Goal: Transaction & Acquisition: Purchase product/service

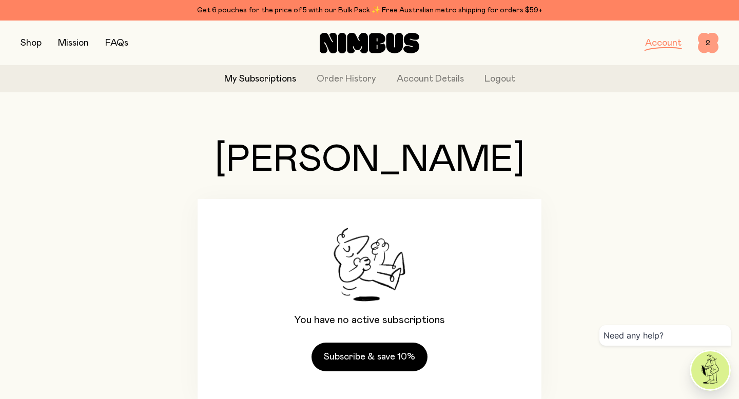
click at [704, 45] on span "2" at bounding box center [708, 43] width 21 height 21
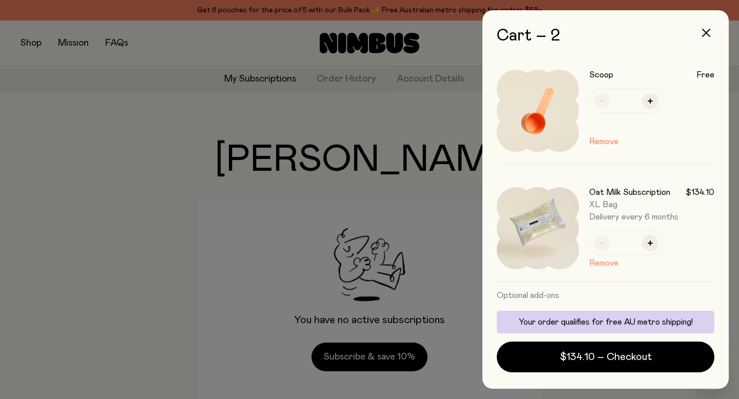
click at [198, 147] on div at bounding box center [369, 199] width 739 height 399
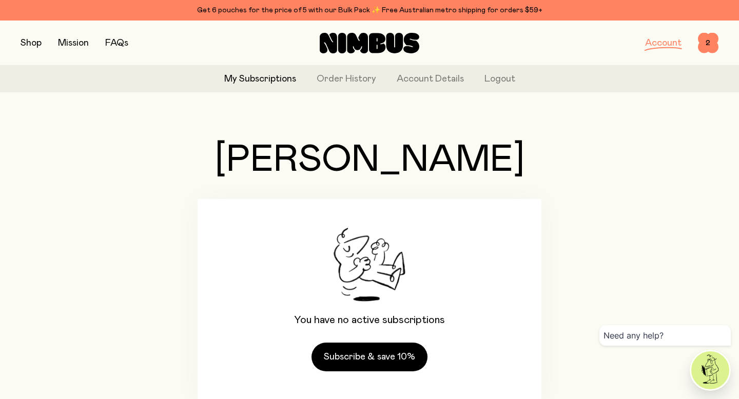
click at [35, 45] on button "button" at bounding box center [31, 43] width 21 height 14
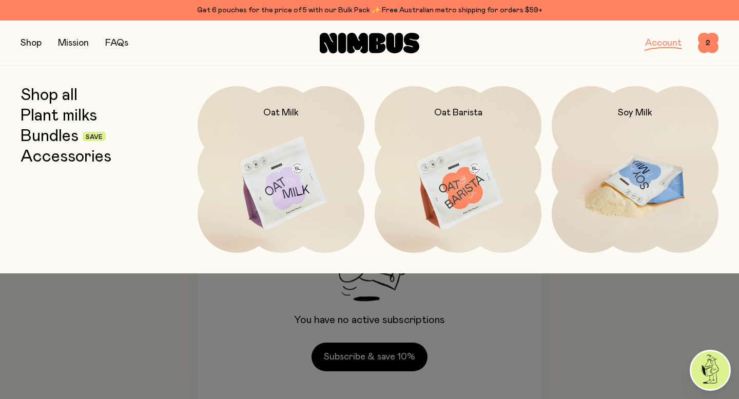
click at [636, 138] on img at bounding box center [635, 184] width 167 height 196
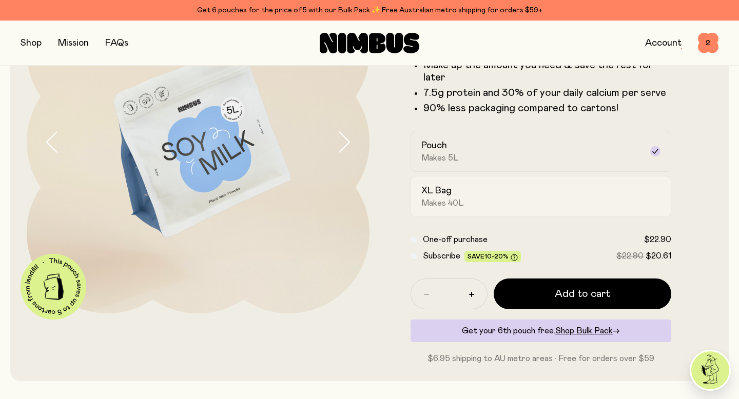
scroll to position [126, 0]
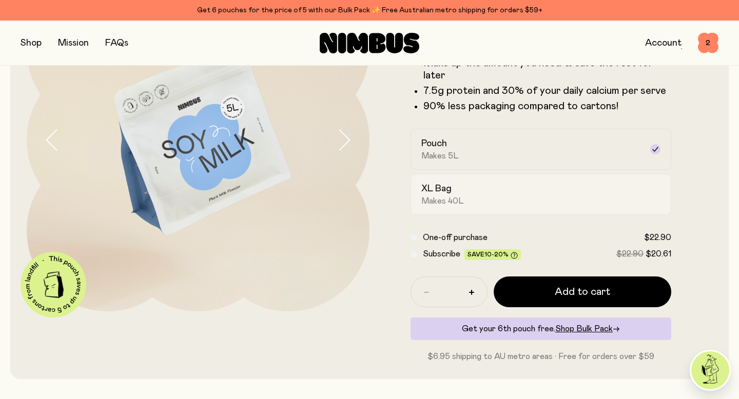
click at [623, 204] on div "XL Bag Makes 40L" at bounding box center [531, 195] width 221 height 24
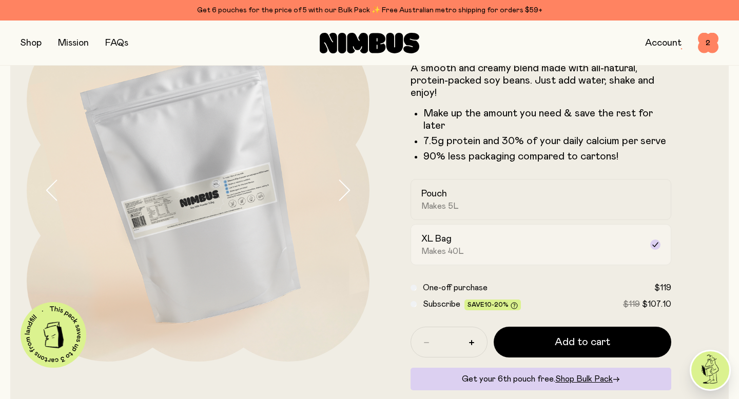
scroll to position [73, 0]
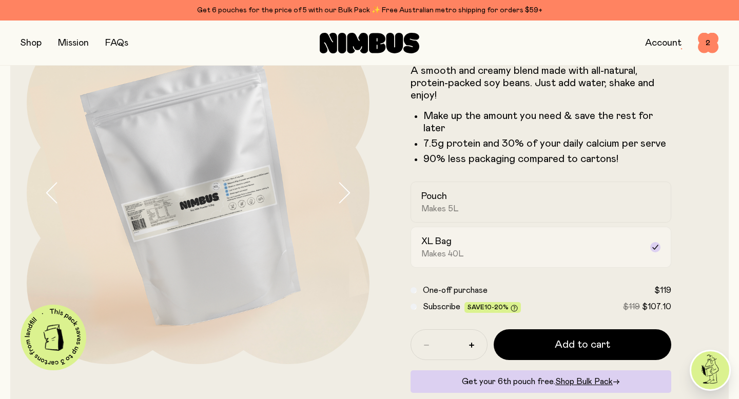
click at [613, 209] on div "Pouch Makes 5L" at bounding box center [531, 202] width 221 height 24
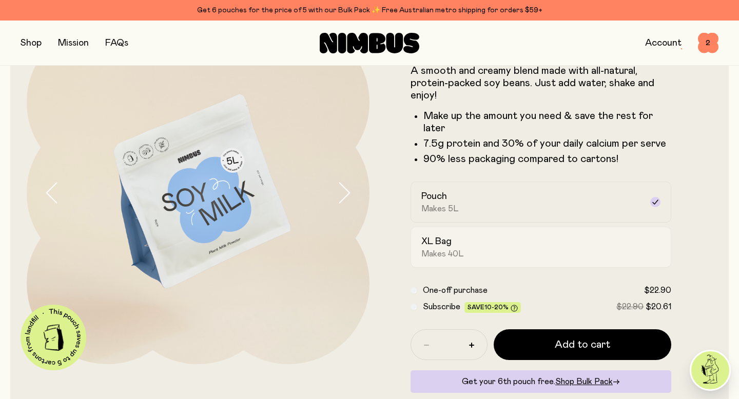
click at [575, 233] on label "XL Bag Makes 40L" at bounding box center [540, 247] width 261 height 41
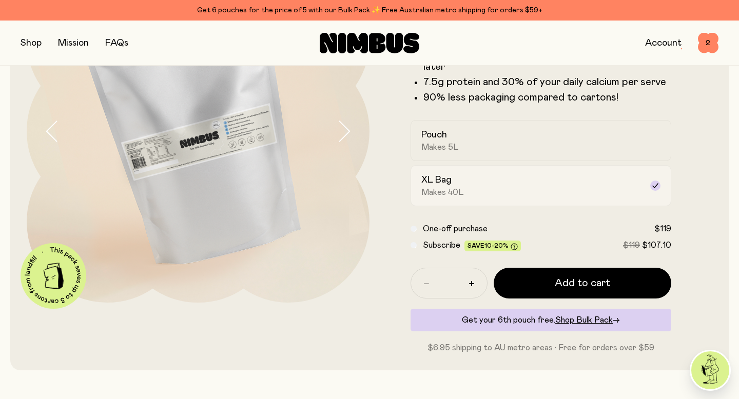
scroll to position [148, 0]
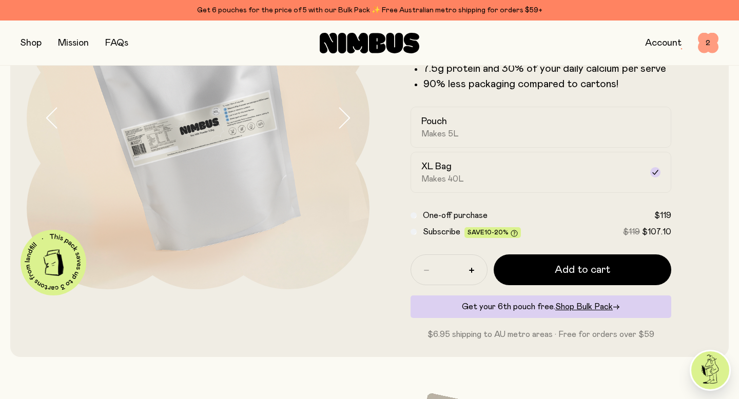
click at [712, 46] on span "2" at bounding box center [708, 43] width 21 height 21
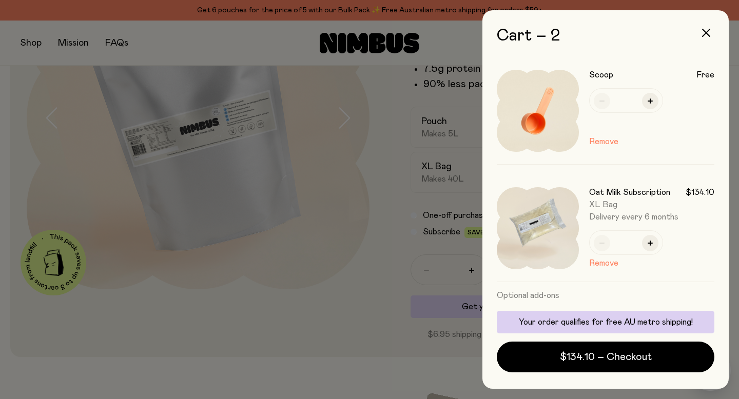
scroll to position [0, 0]
click at [563, 211] on img at bounding box center [538, 228] width 82 height 82
click at [400, 201] on div at bounding box center [369, 199] width 739 height 399
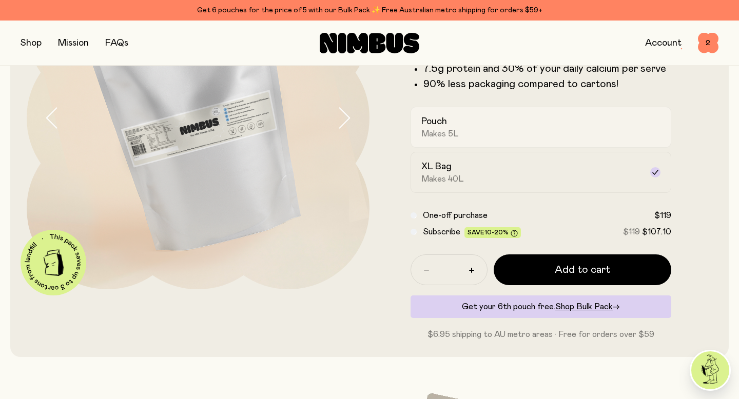
click at [459, 139] on div "Pouch Makes 5L" at bounding box center [531, 127] width 221 height 24
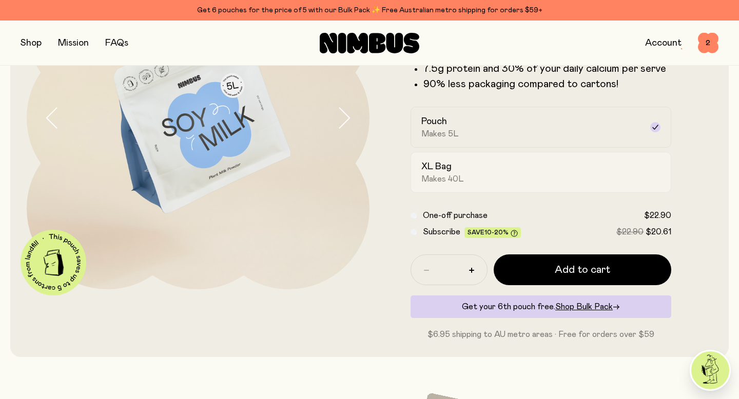
click at [455, 163] on div "XL Bag Makes 40L" at bounding box center [531, 173] width 221 height 24
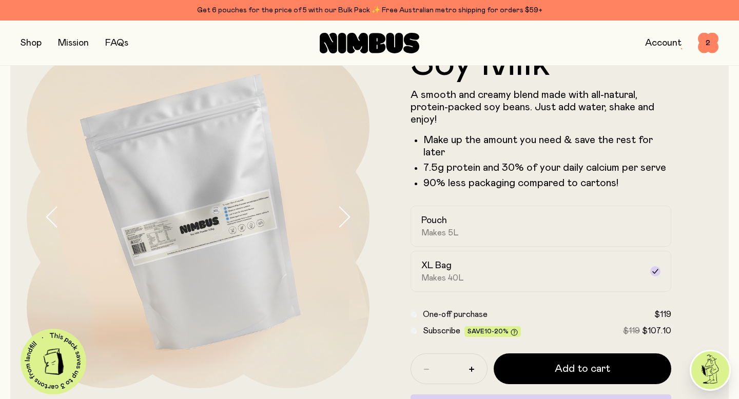
scroll to position [47, 0]
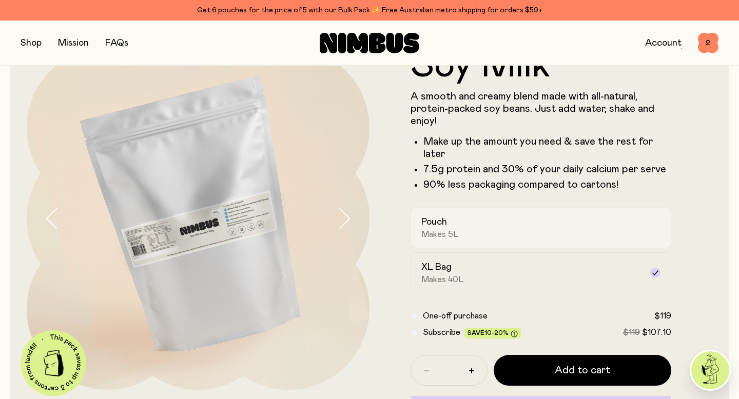
click at [441, 225] on h2 "Pouch" at bounding box center [434, 222] width 26 height 12
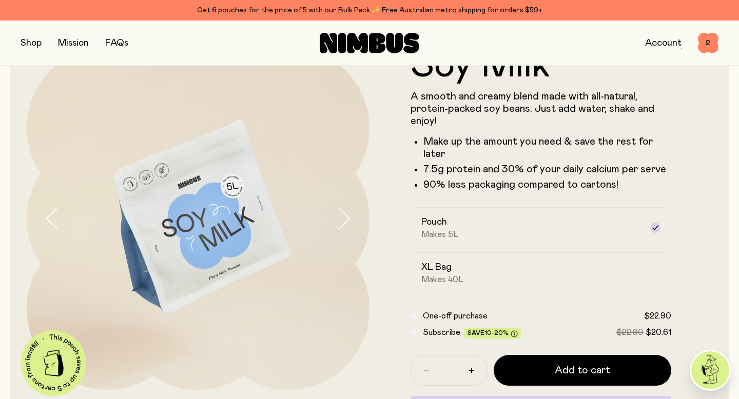
click at [36, 42] on button "button" at bounding box center [31, 43] width 21 height 14
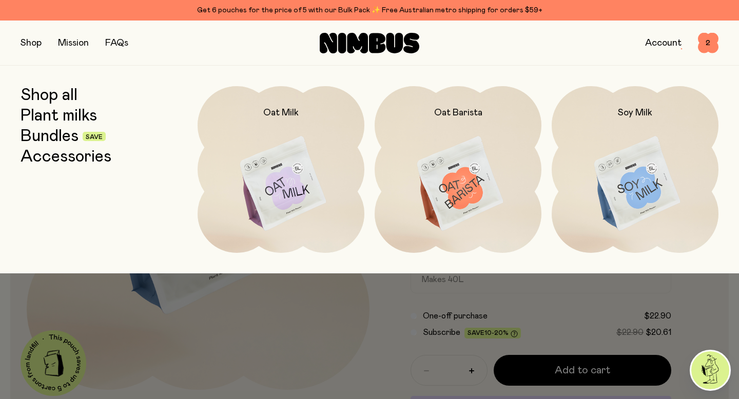
click at [57, 134] on link "Bundles" at bounding box center [50, 136] width 58 height 18
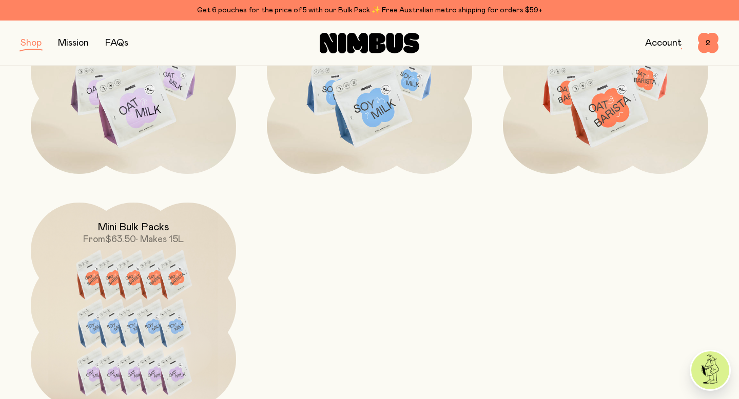
scroll to position [485, 0]
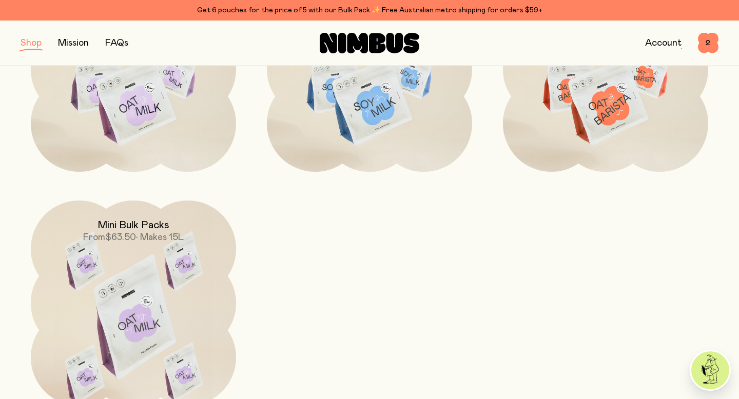
click at [175, 281] on img at bounding box center [133, 321] width 205 height 241
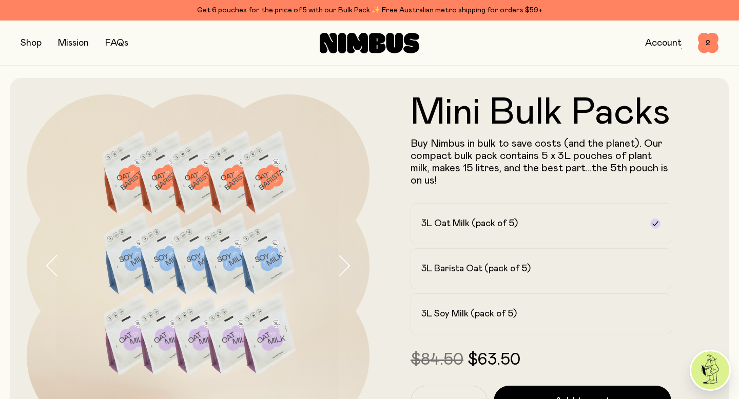
click at [36, 44] on button "button" at bounding box center [31, 43] width 21 height 14
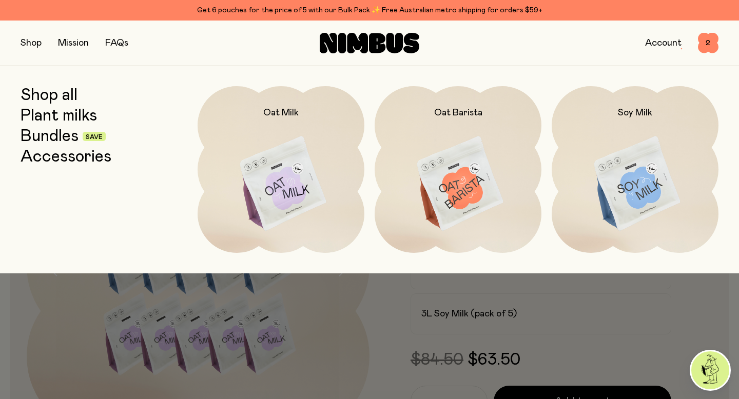
click at [72, 157] on link "Accessories" at bounding box center [66, 157] width 91 height 18
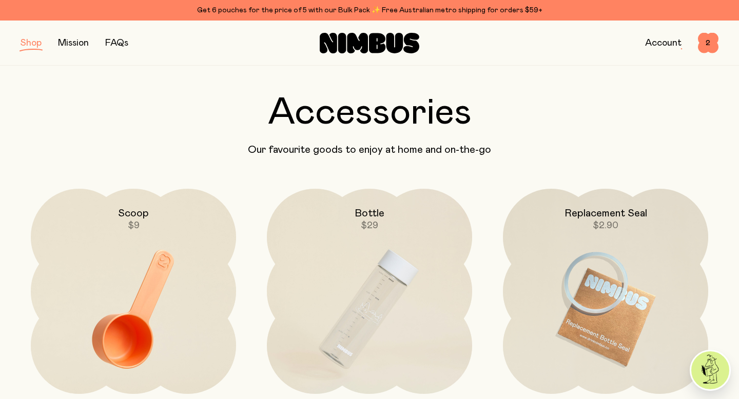
scroll to position [41, 0]
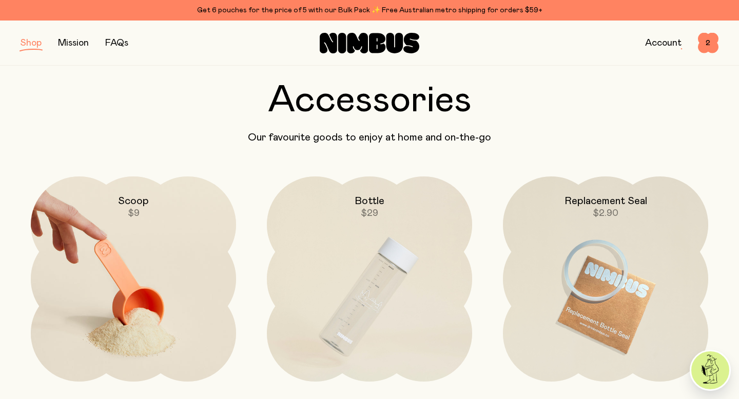
click at [145, 220] on img at bounding box center [133, 296] width 205 height 241
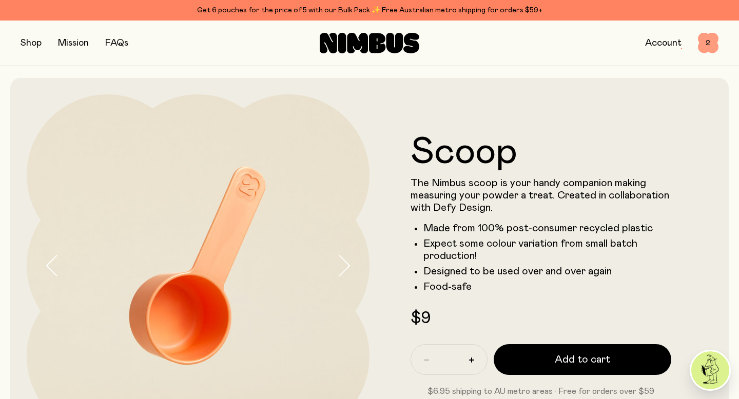
click at [706, 43] on span "2" at bounding box center [708, 43] width 21 height 21
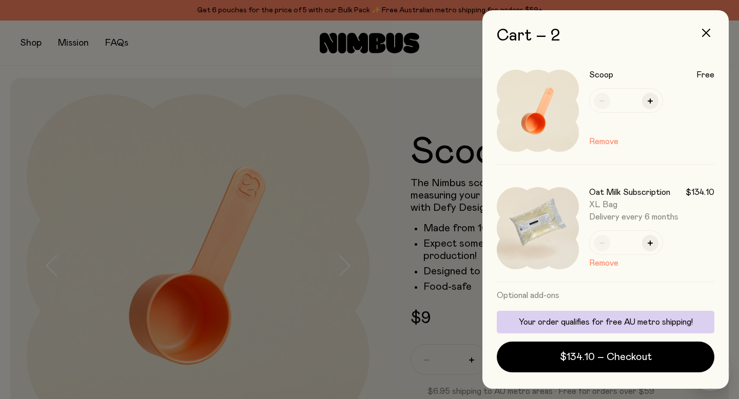
click at [441, 197] on div at bounding box center [369, 199] width 739 height 399
